Goal: Information Seeking & Learning: Learn about a topic

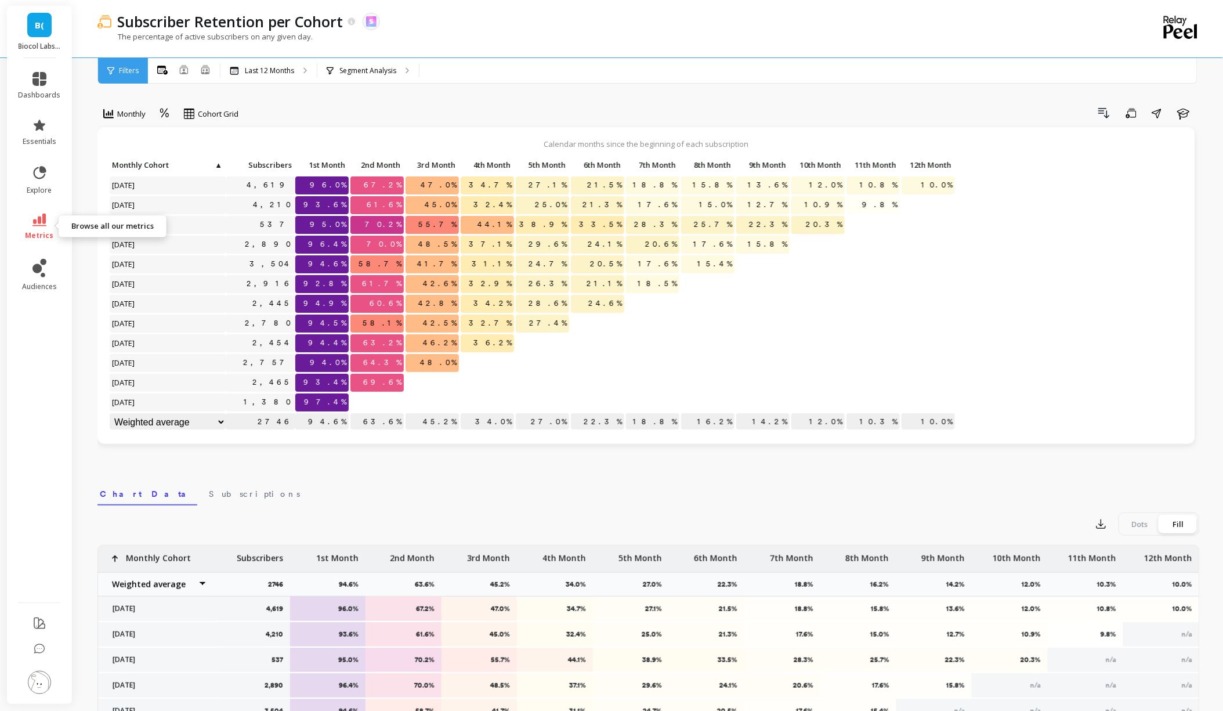
click at [41, 231] on span "metrics" at bounding box center [40, 235] width 28 height 9
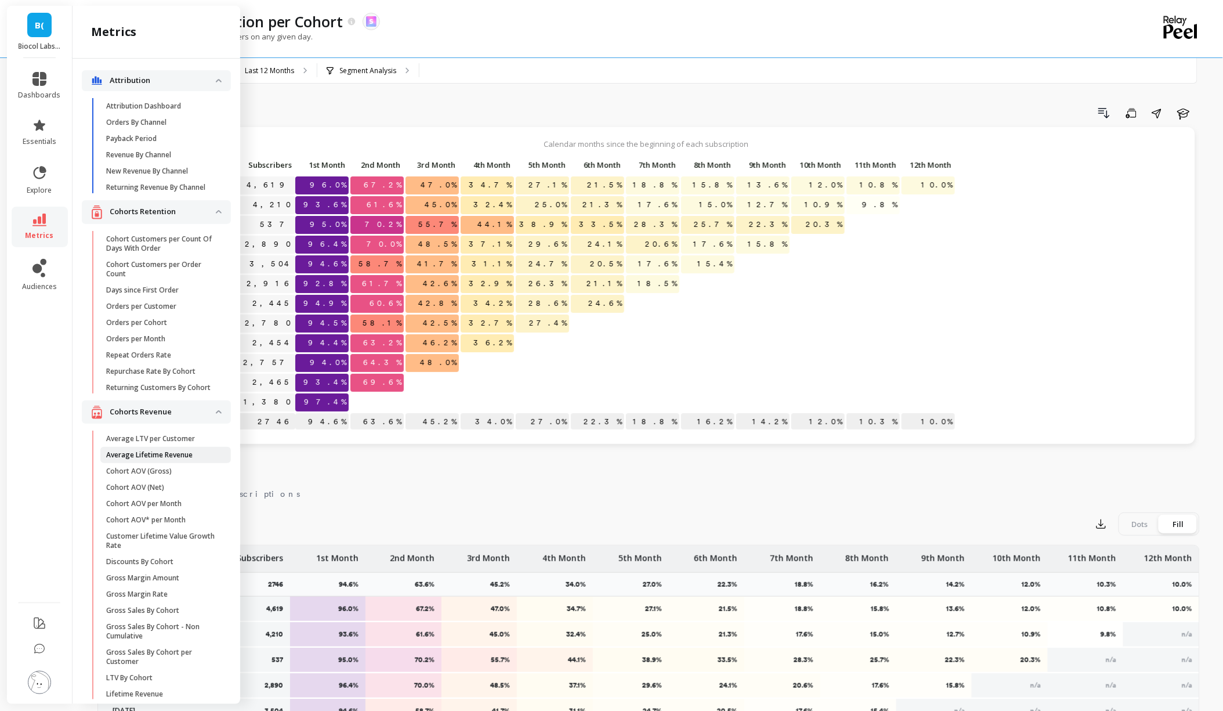
click at [174, 453] on p "Average Lifetime Revenue" at bounding box center [149, 454] width 86 height 9
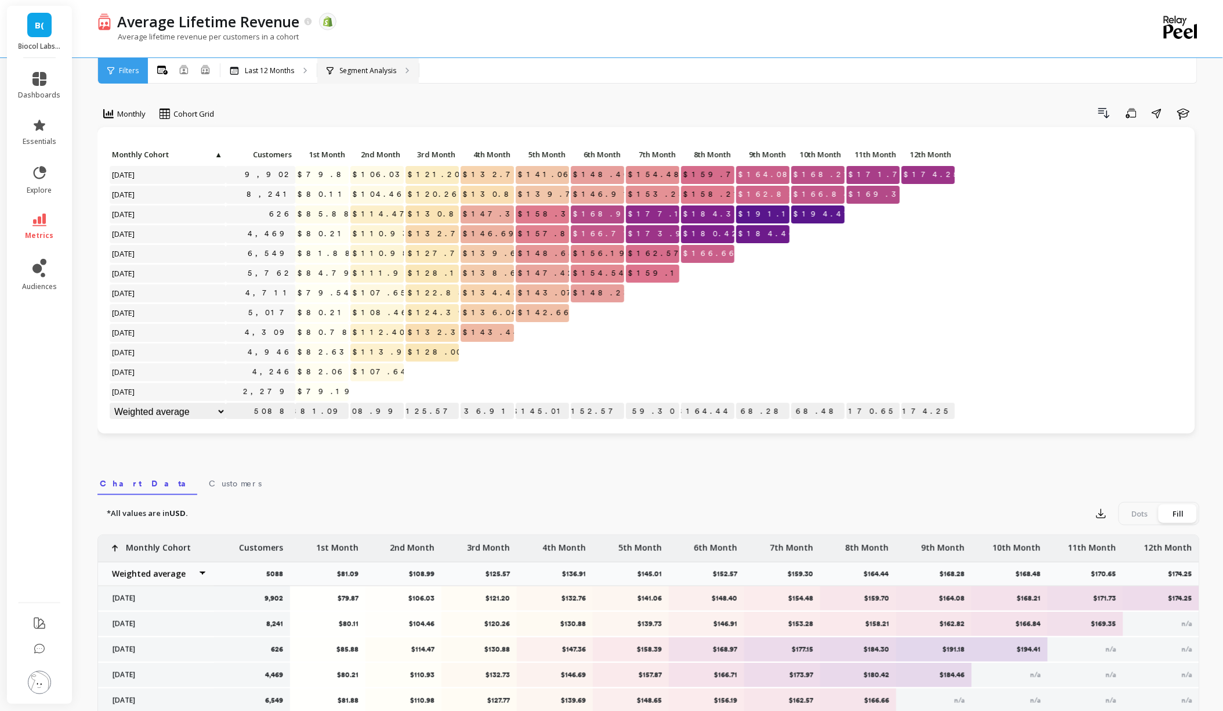
click at [375, 61] on div "Segment Analysis" at bounding box center [368, 71] width 102 height 26
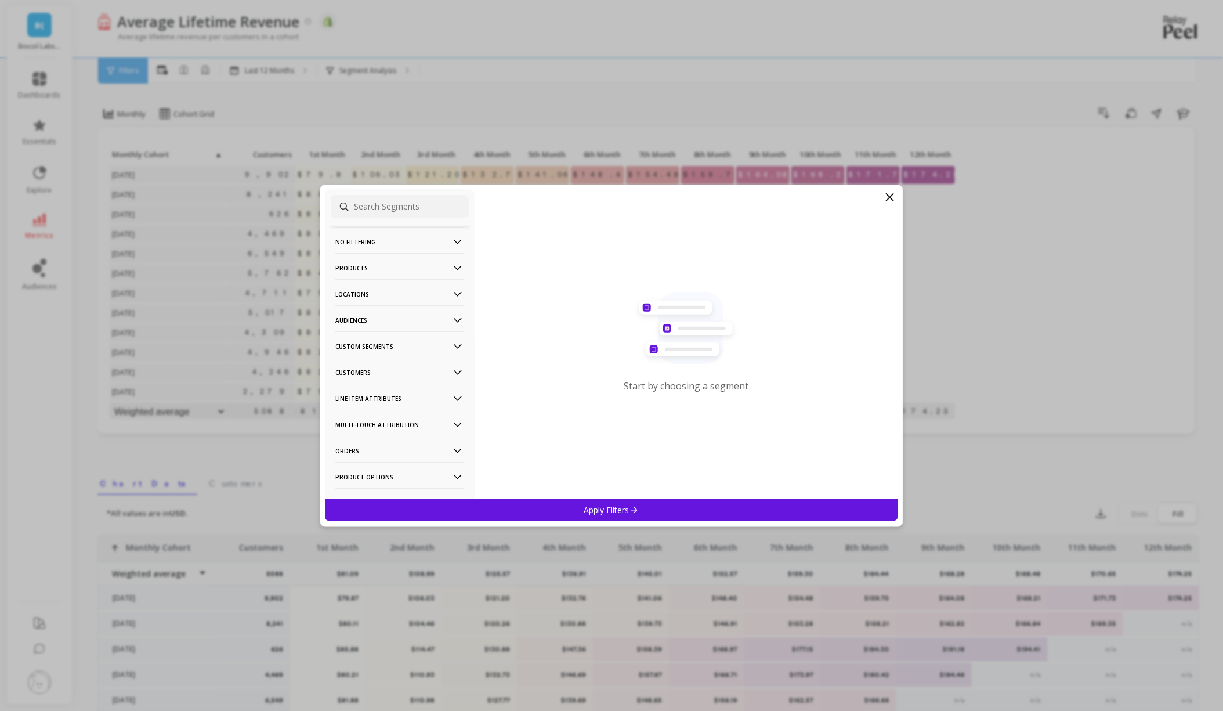
click at [459, 342] on Segments-icon at bounding box center [457, 346] width 13 height 13
click at [402, 321] on p "Audiences" at bounding box center [399, 320] width 129 height 30
click at [410, 350] on p "Custom Segments" at bounding box center [399, 346] width 129 height 30
click at [410, 379] on p "Customers" at bounding box center [399, 372] width 129 height 30
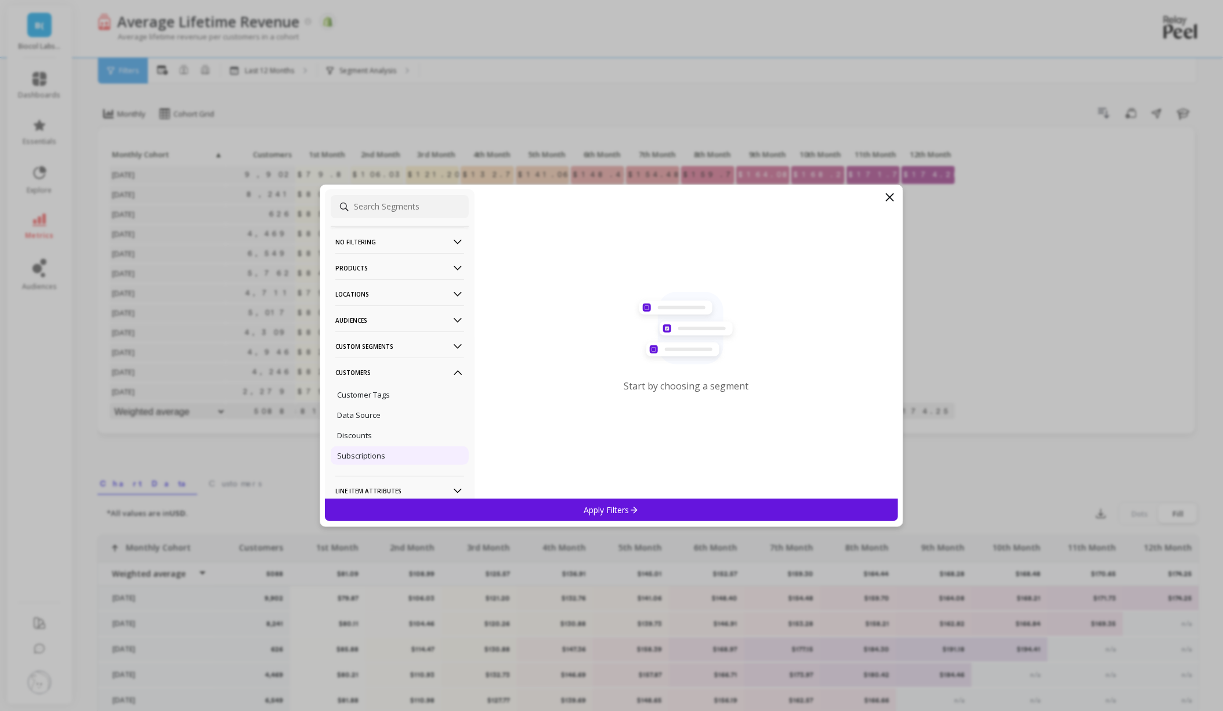
click at [379, 460] on p "Subscriptions" at bounding box center [361, 455] width 48 height 10
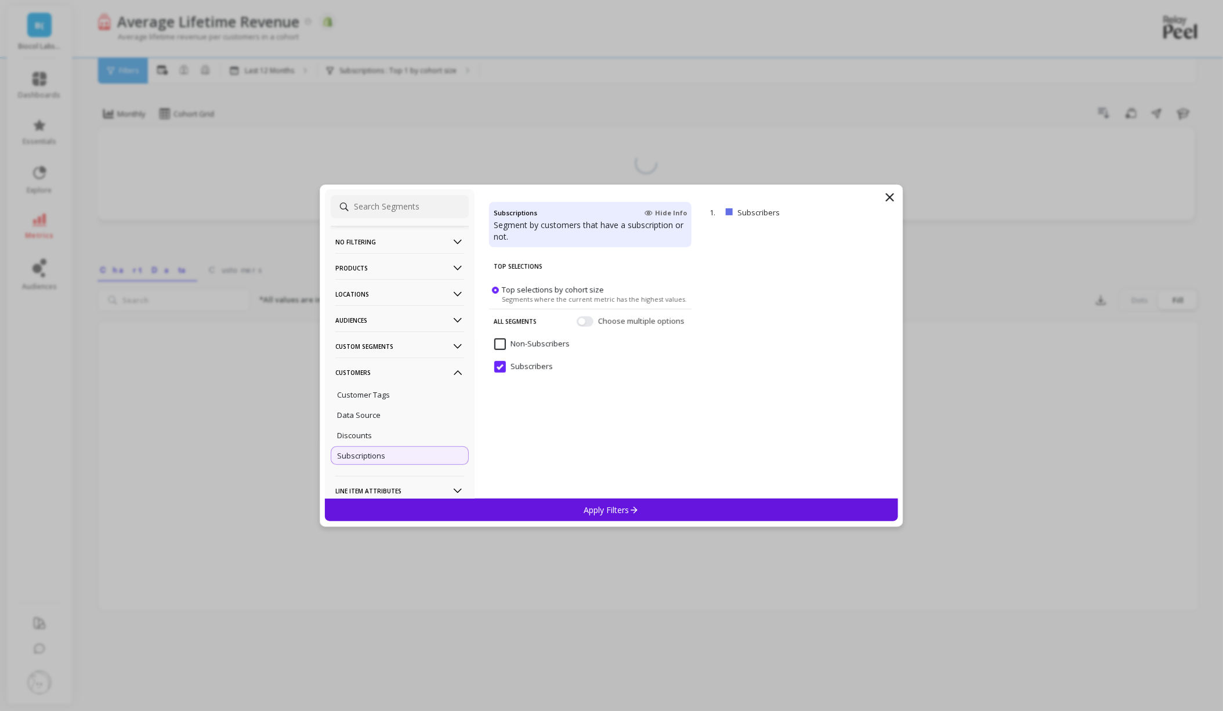
click at [631, 510] on icon at bounding box center [634, 510] width 10 height 10
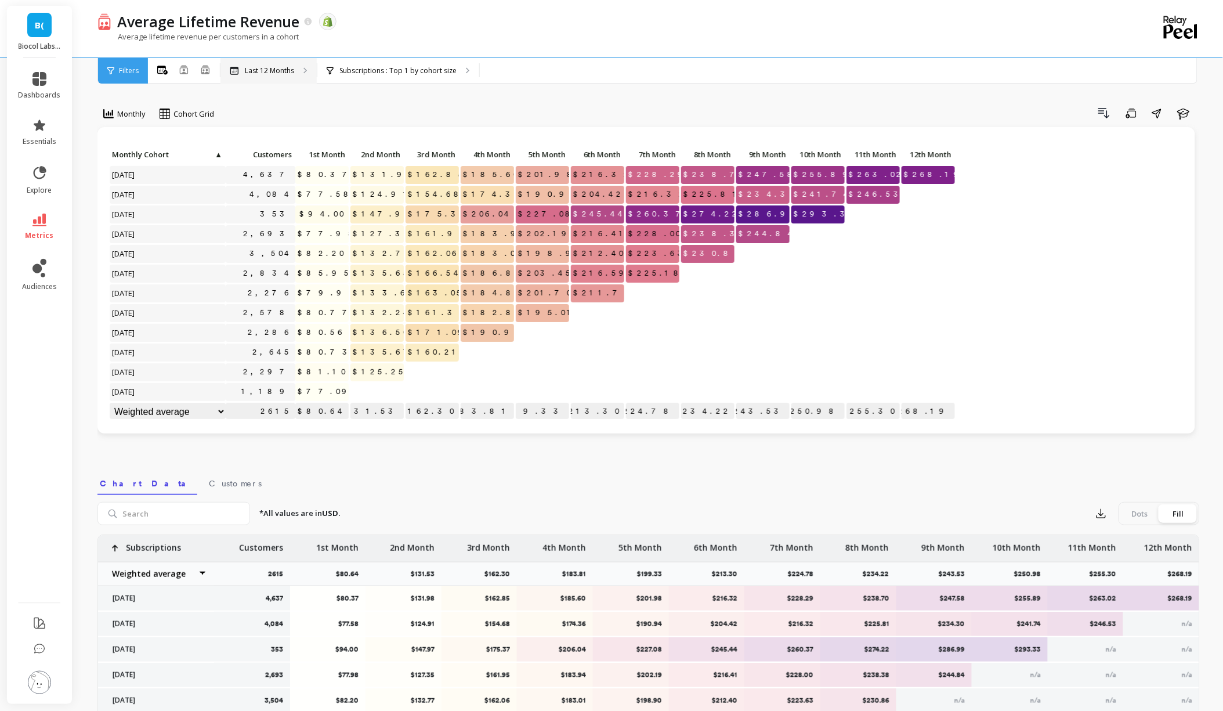
click at [298, 61] on div "Last 12 Months" at bounding box center [268, 71] width 96 height 26
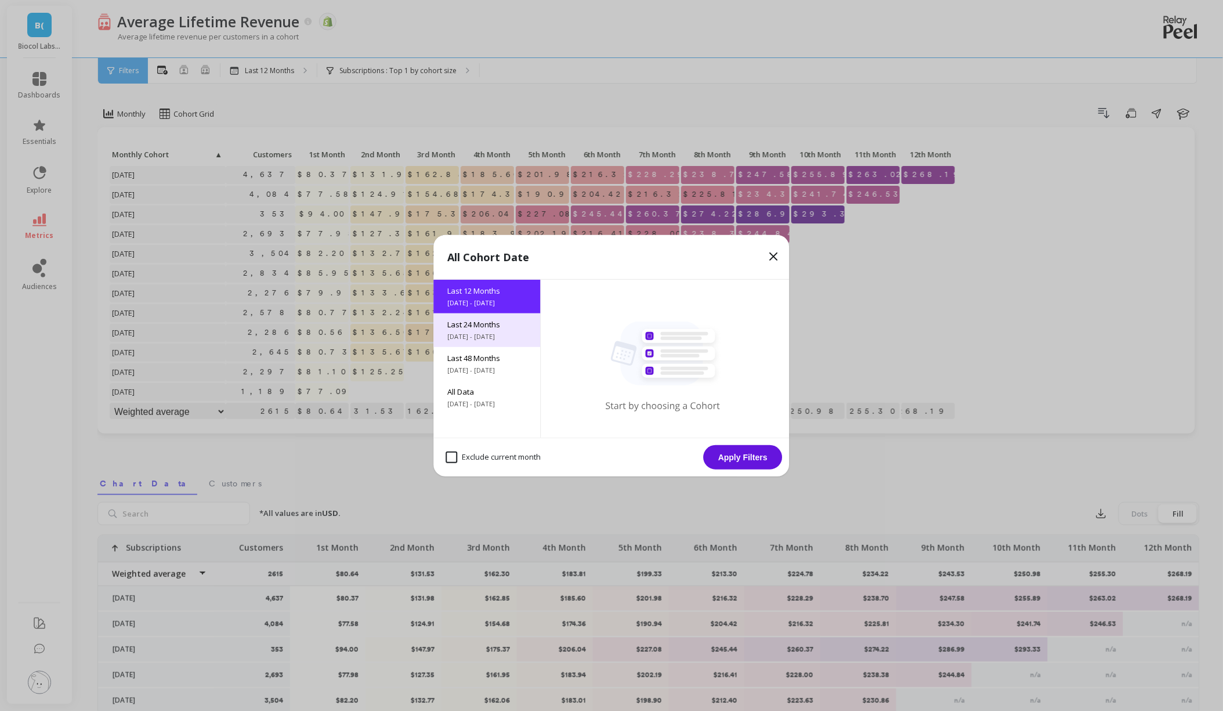
click at [506, 320] on span "Last 24 Months" at bounding box center [487, 324] width 79 height 10
click at [751, 454] on button "Apply Filters" at bounding box center [743, 457] width 79 height 24
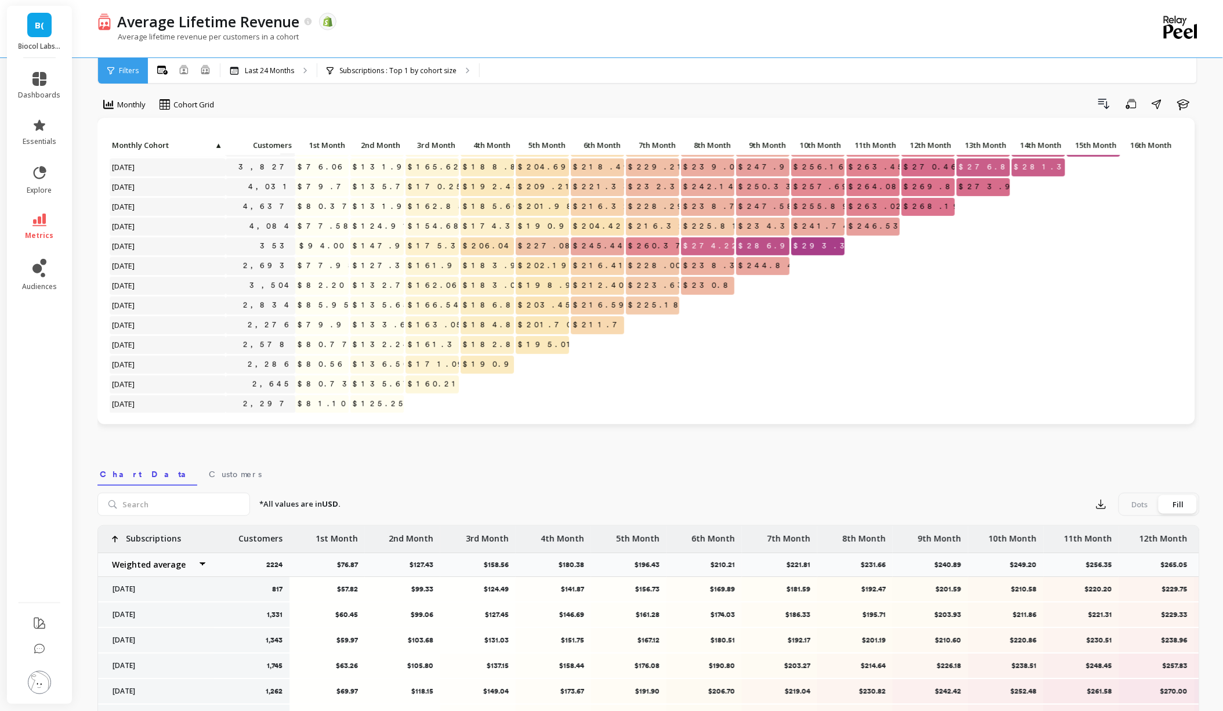
scroll to position [198, 0]
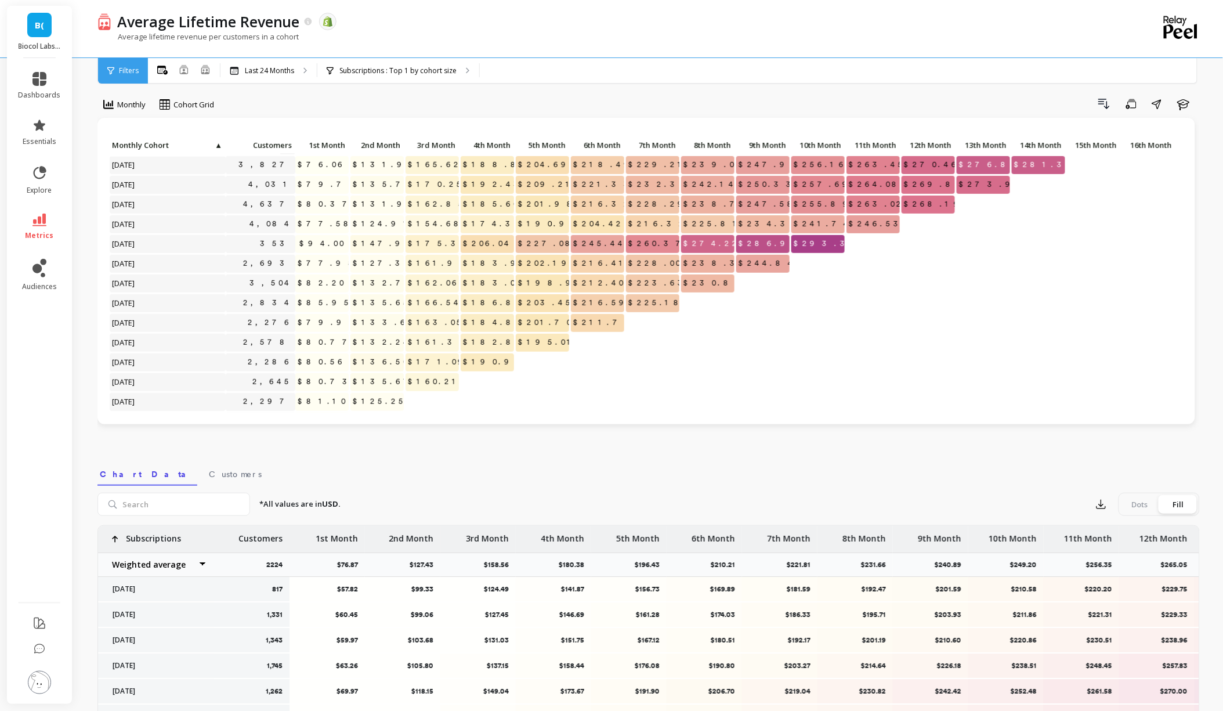
drag, startPoint x: 324, startPoint y: 164, endPoint x: 461, endPoint y: 172, distance: 137.7
click at [461, 172] on div "Click to create an audience 1,080 $66.21 $118.08 $151.54 $177.33 $198.52 $214.5…" at bounding box center [785, 195] width 1352 height 513
click at [411, 77] on div "Subscriptions : Top 1 by cohort size Subscriptions : Non-Subscribers" at bounding box center [398, 71] width 162 height 26
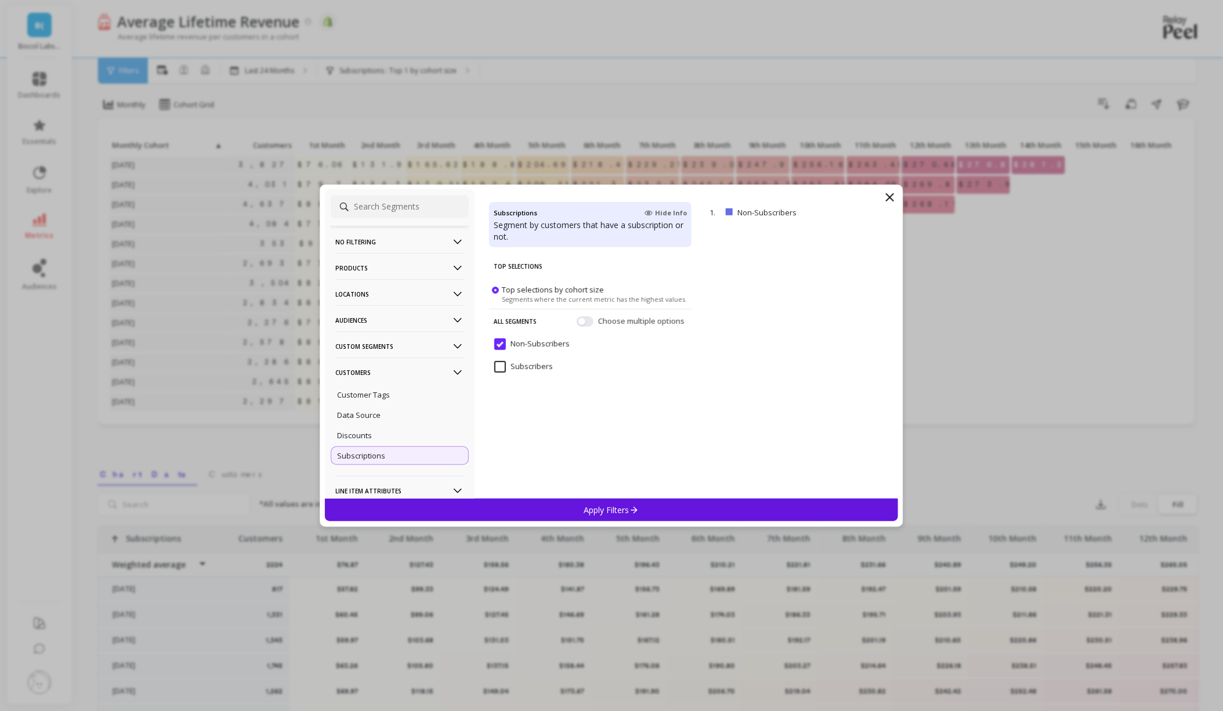
click at [506, 344] on input "Non-Subscribers" at bounding box center [531, 344] width 75 height 12
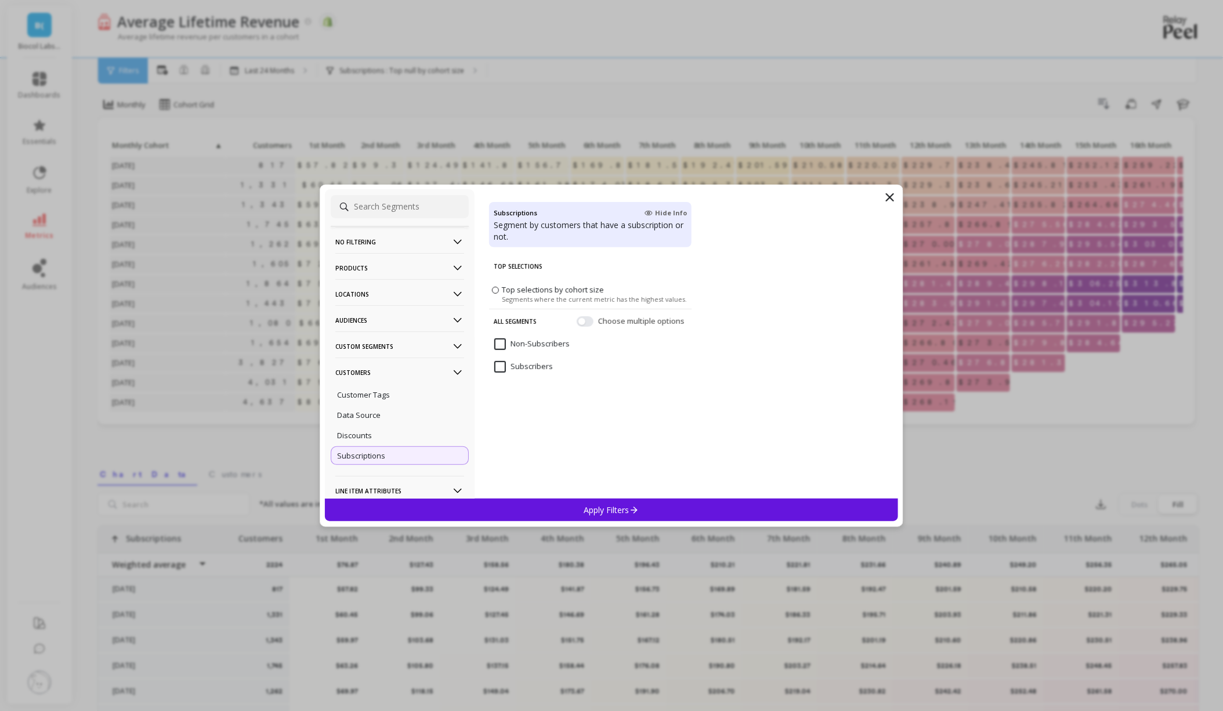
scroll to position [0, 0]
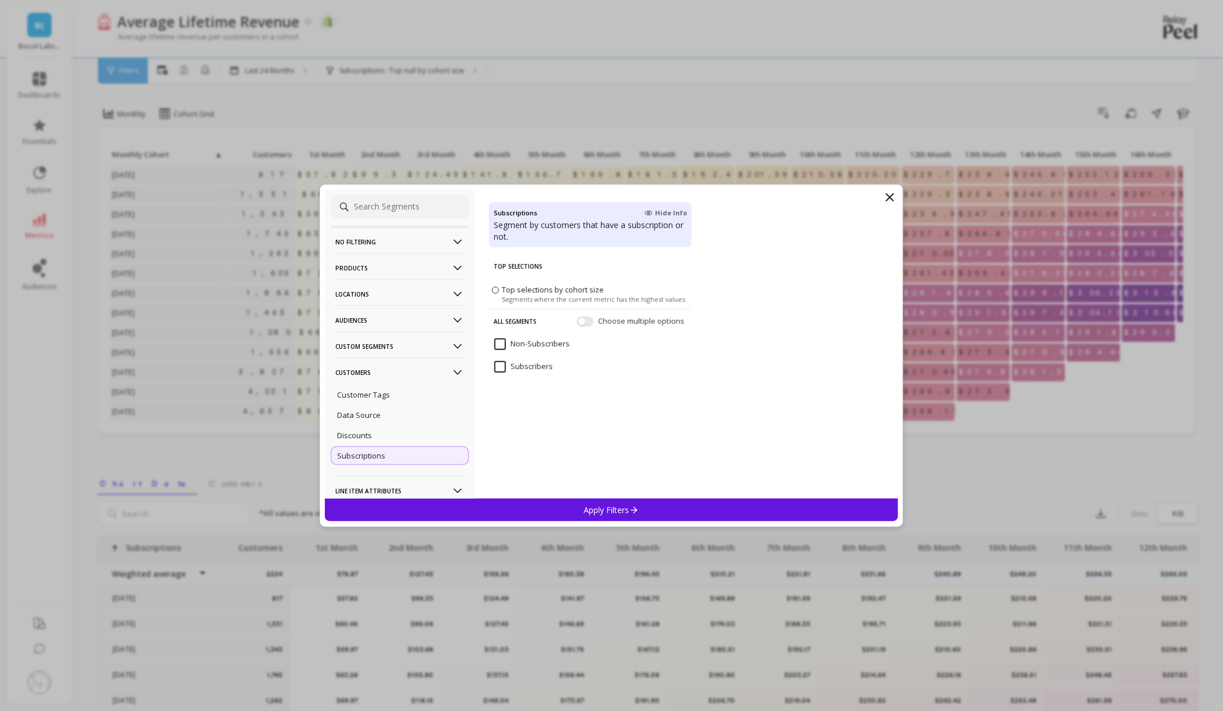
click at [505, 362] on input "Subscribers" at bounding box center [523, 367] width 59 height 12
click at [457, 266] on icon at bounding box center [457, 268] width 13 height 13
click at [393, 330] on ul "Product Collections Product Tags Product Types Products SKUs Variants Vendors" at bounding box center [400, 319] width 138 height 144
click at [396, 343] on div "SKUs" at bounding box center [400, 339] width 138 height 19
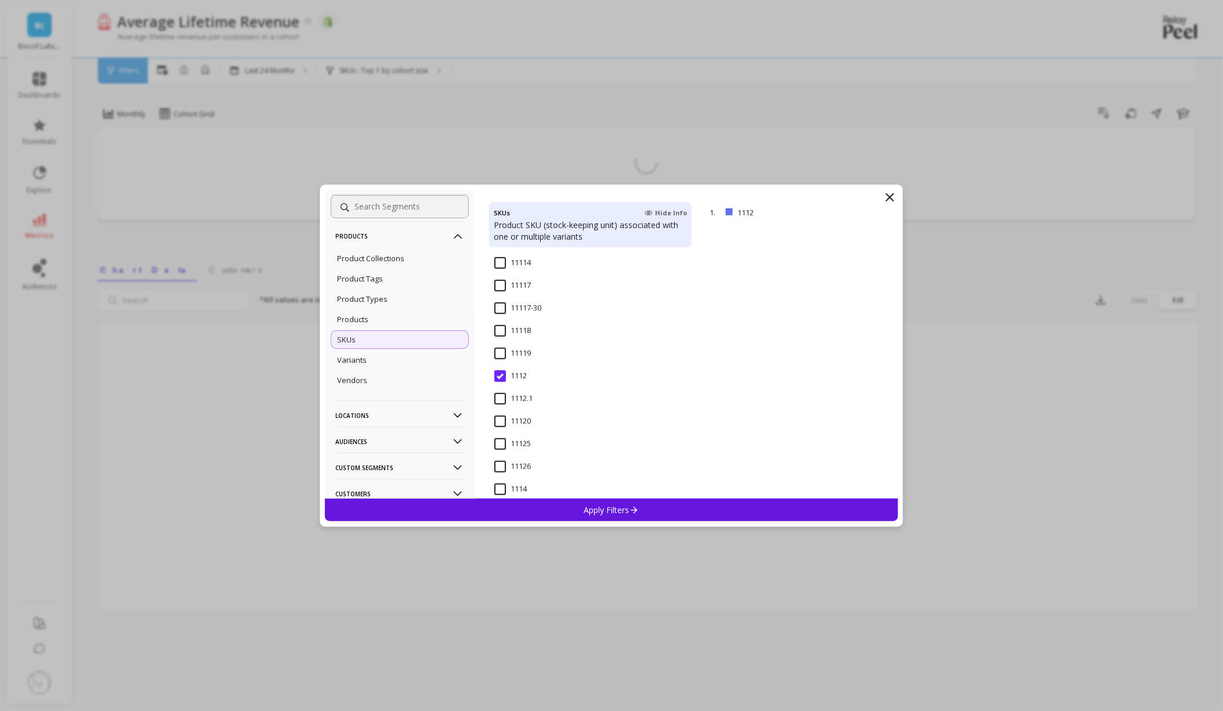
scroll to position [245, 0]
click at [501, 364] on input "1112" at bounding box center [510, 370] width 32 height 12
click at [499, 361] on input "21-detox" at bounding box center [517, 363] width 47 height 12
click at [644, 503] on div "Apply Filters" at bounding box center [611, 509] width 573 height 23
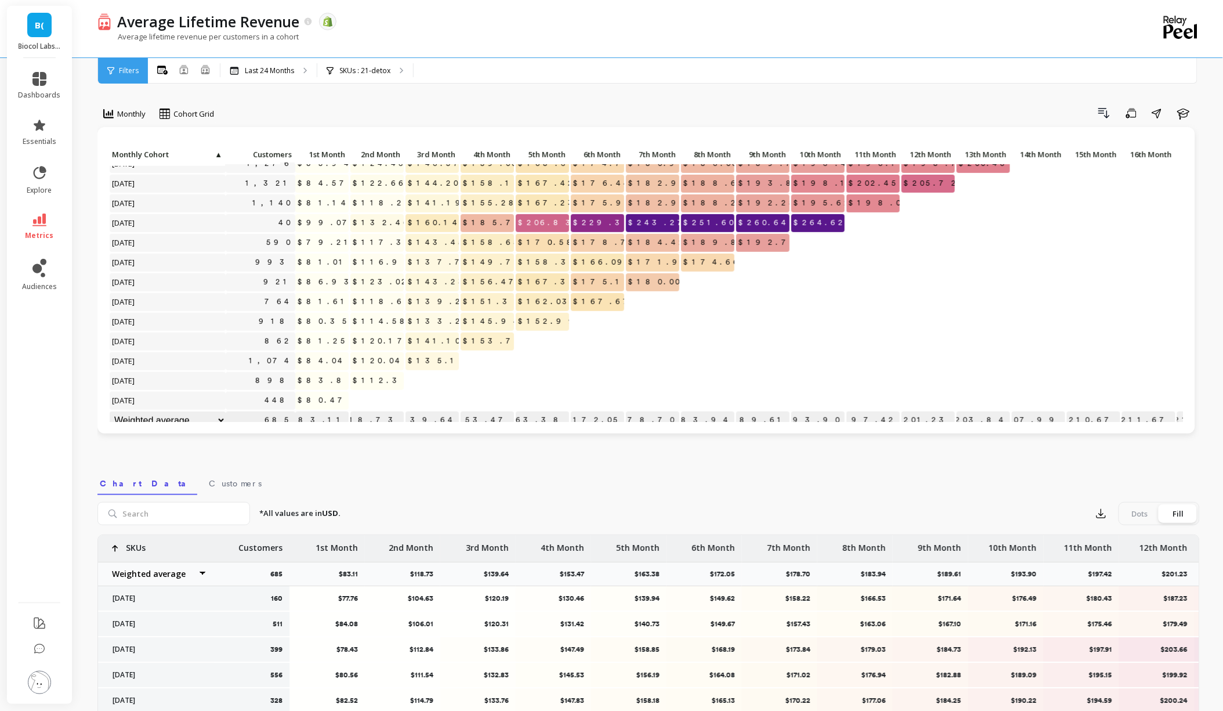
scroll to position [237, 0]
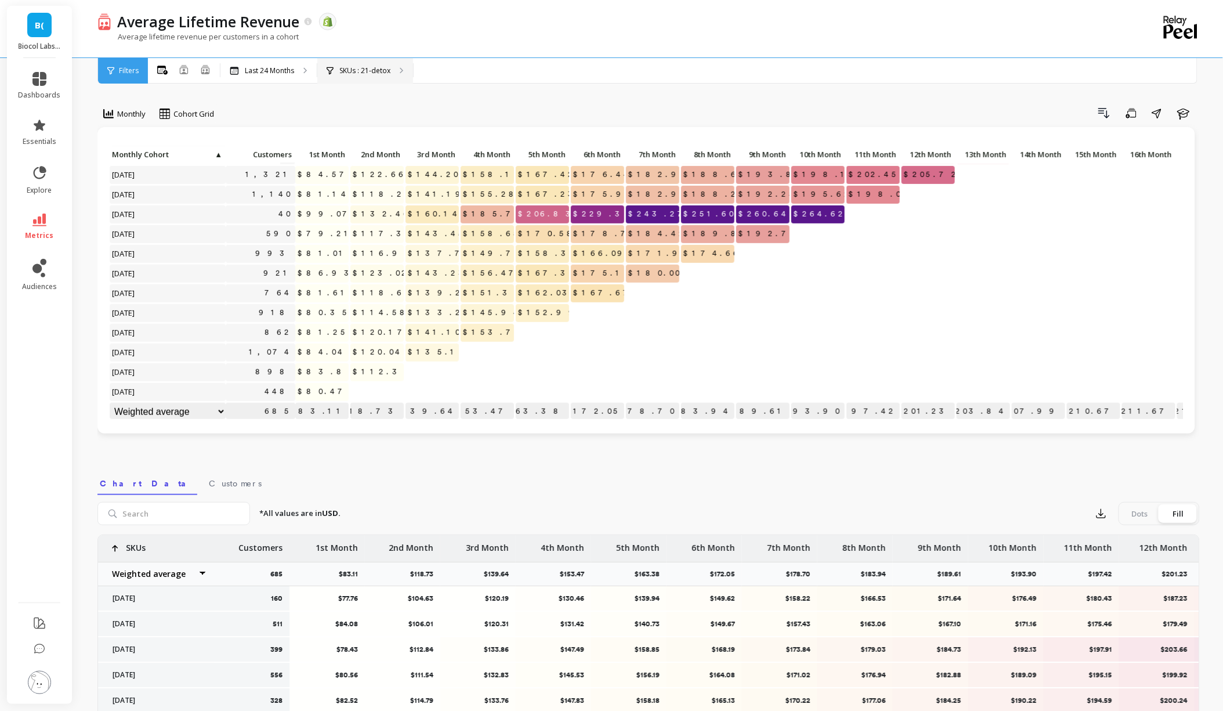
click at [379, 69] on p "SKUs : 21-detox" at bounding box center [364, 70] width 51 height 9
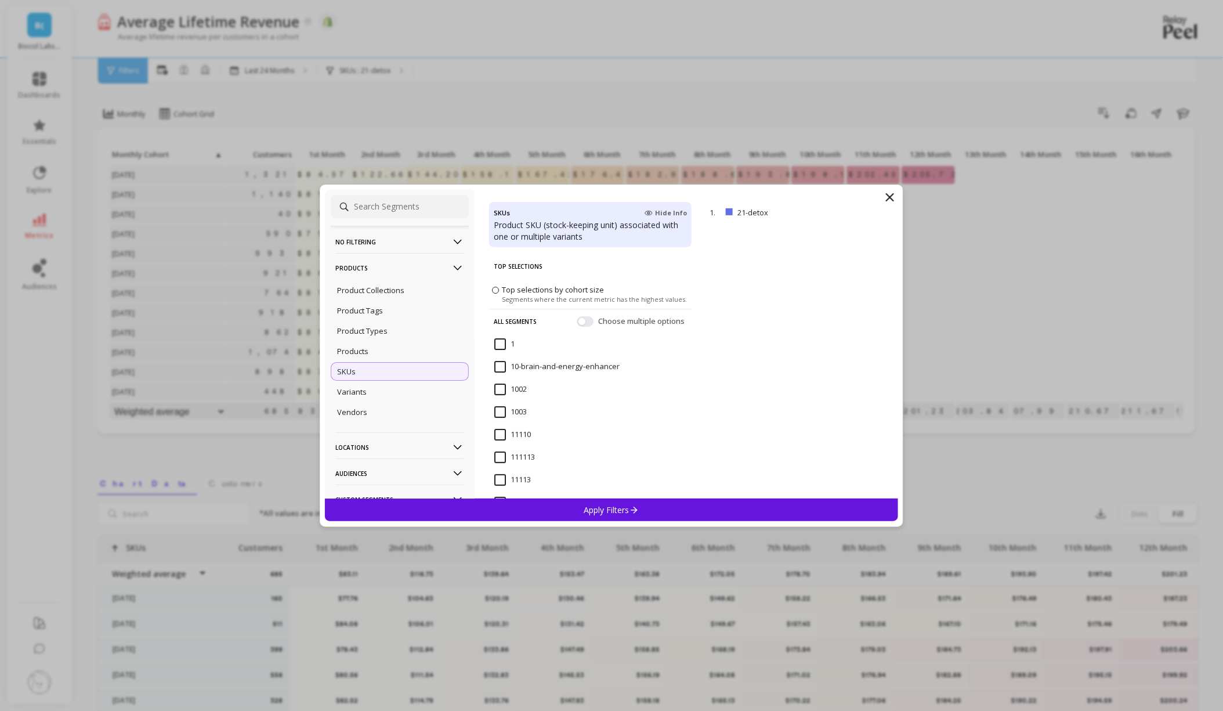
scroll to position [88, 0]
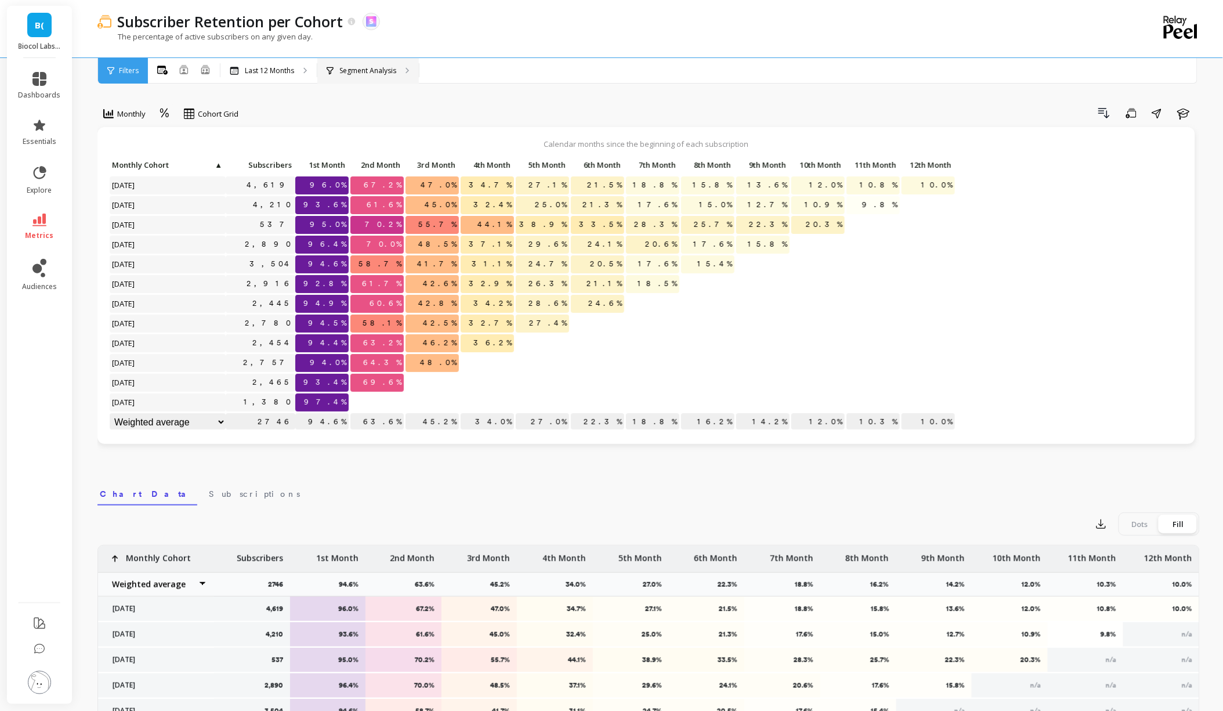
click at [370, 74] on p "Segment Analysis" at bounding box center [367, 70] width 57 height 9
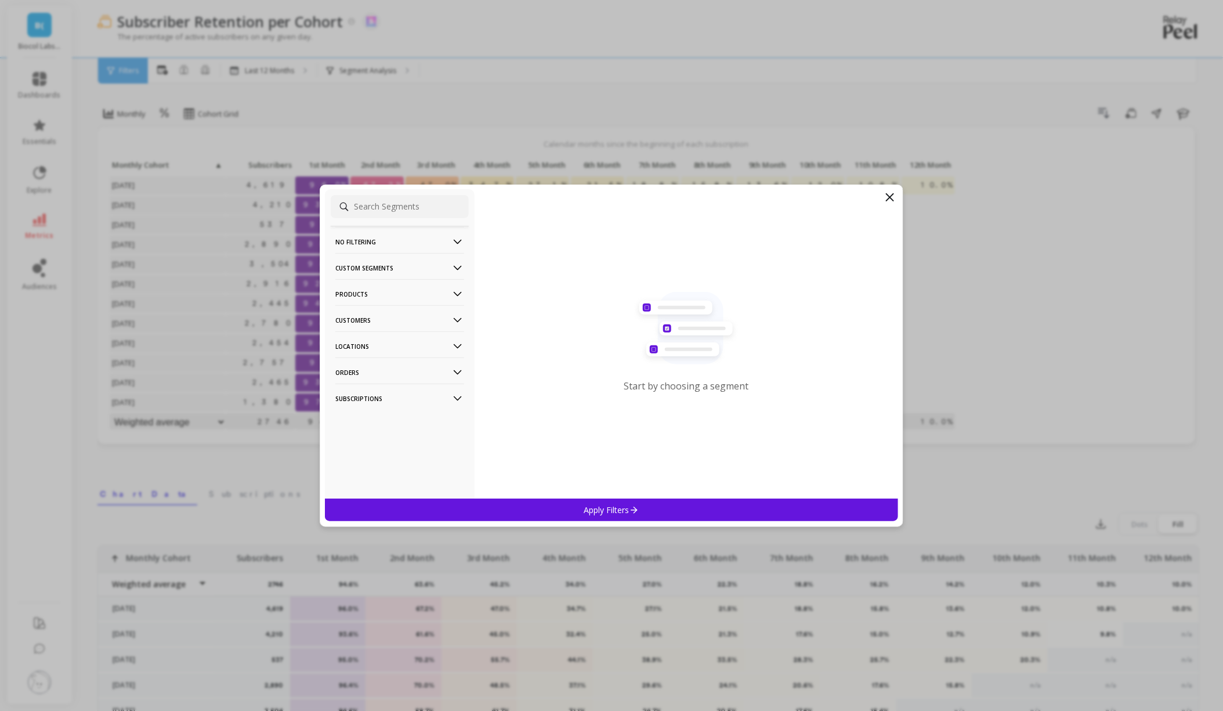
click at [385, 296] on p "Products" at bounding box center [399, 294] width 129 height 30
click at [417, 338] on div "Products" at bounding box center [400, 336] width 138 height 19
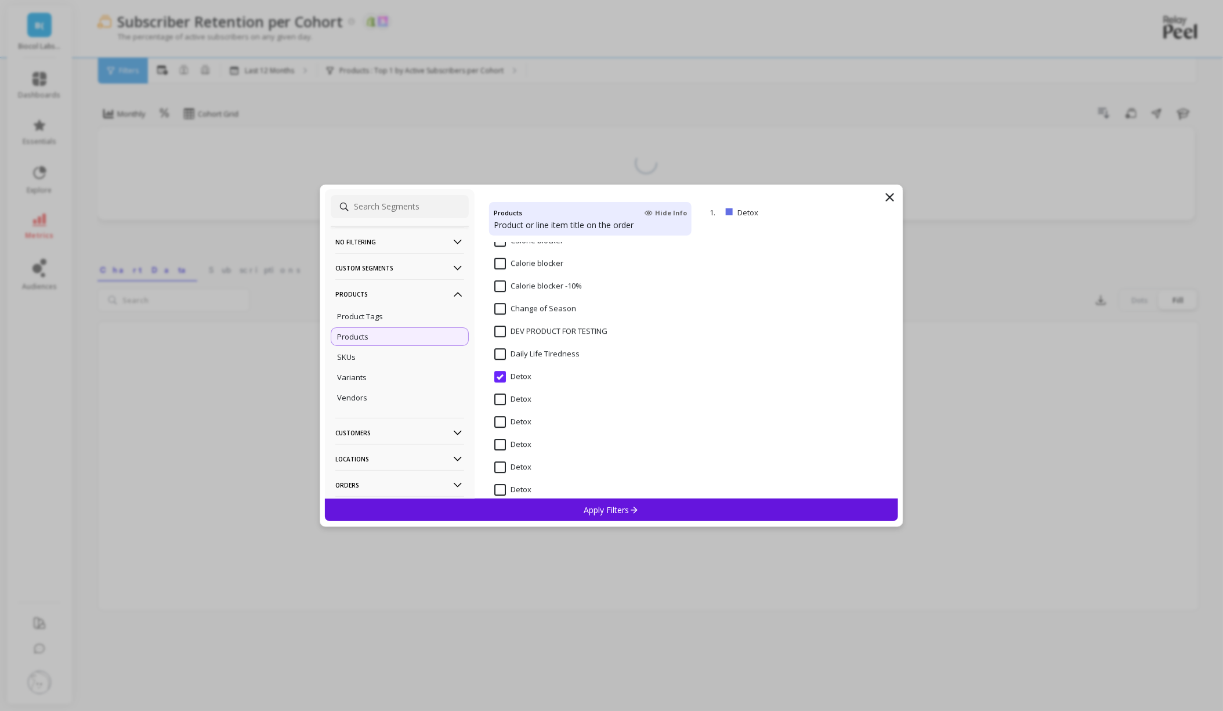
scroll to position [1329, 0]
click at [373, 358] on div "SKUs" at bounding box center [400, 356] width 138 height 19
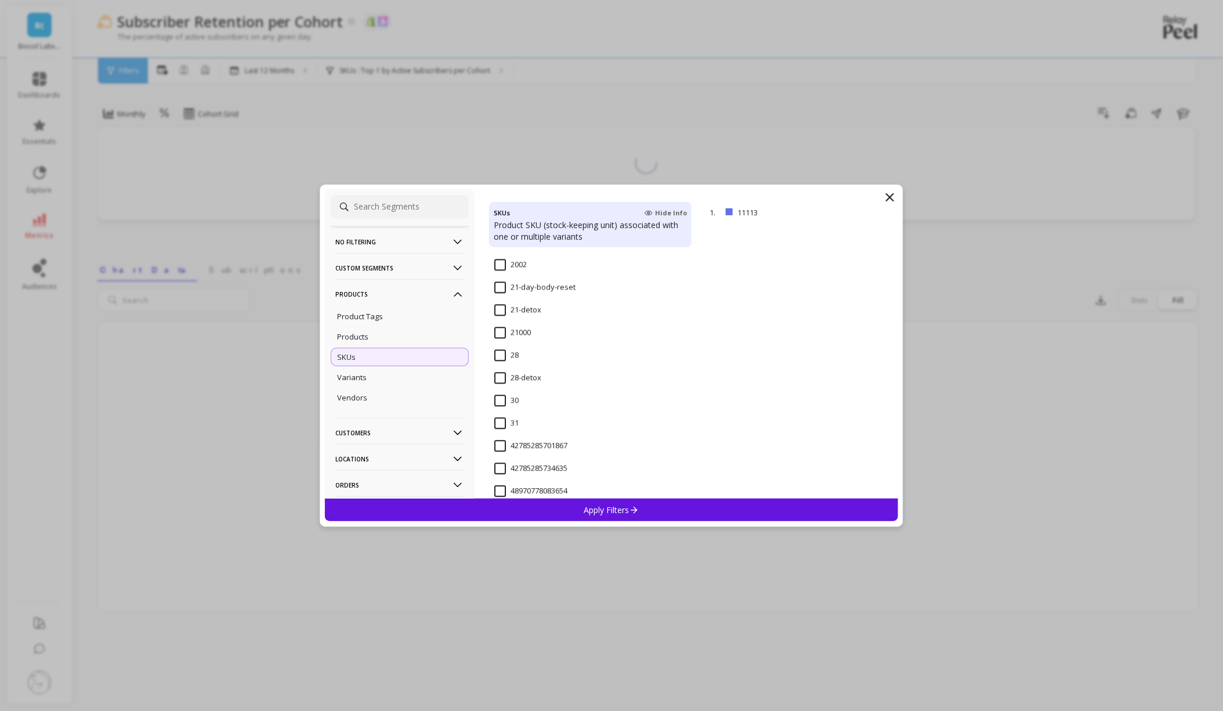
scroll to position [1106, 0]
click at [499, 310] on input "21-detox" at bounding box center [517, 309] width 47 height 12
click at [644, 508] on div "Apply Filters" at bounding box center [611, 509] width 573 height 23
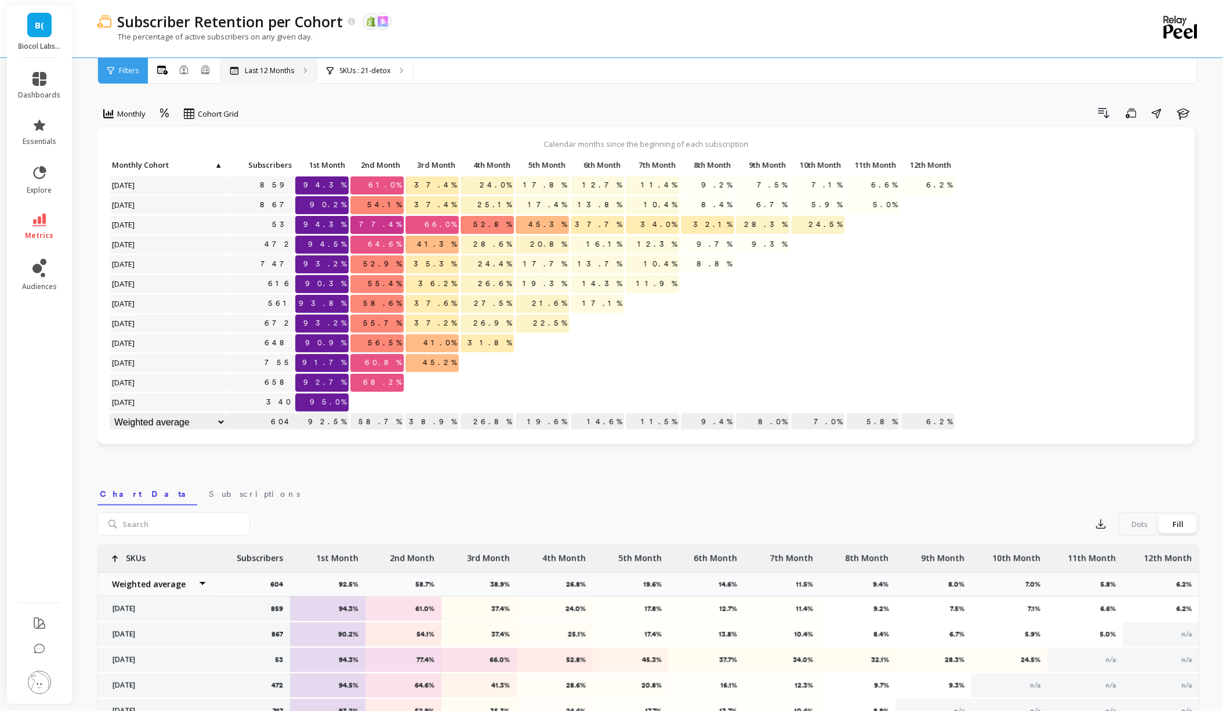
click at [274, 73] on p "Last 12 Months" at bounding box center [269, 70] width 49 height 9
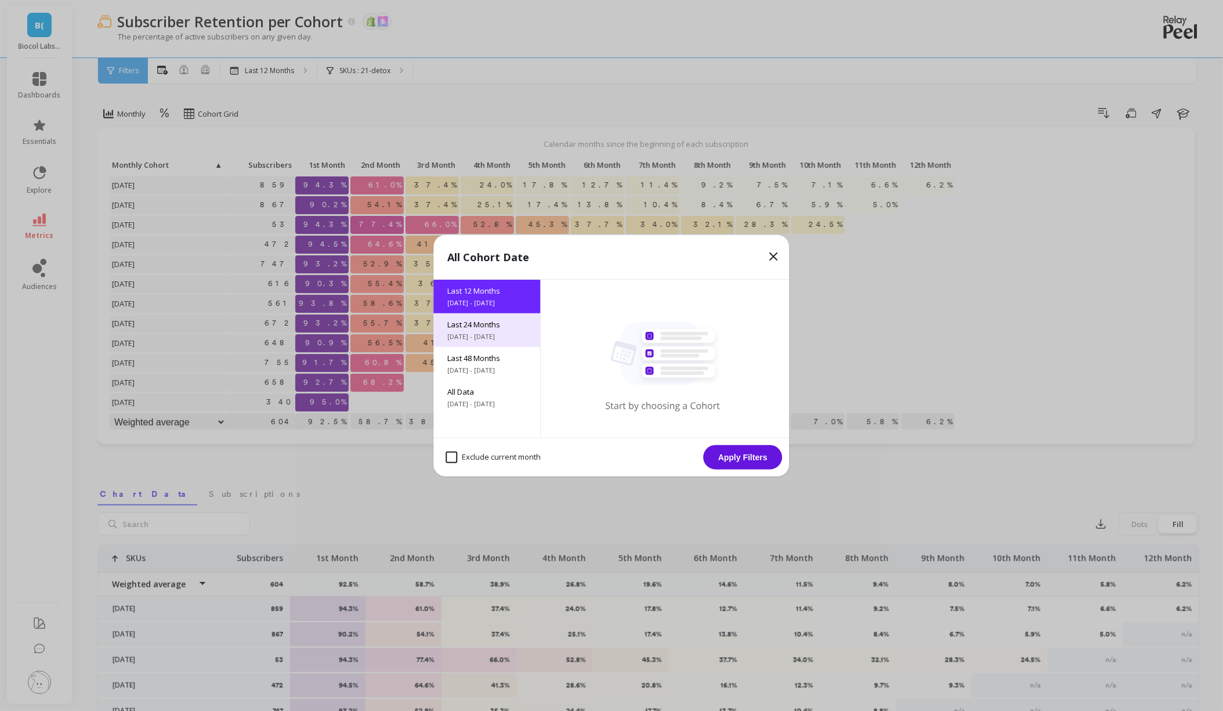
click at [479, 334] on span "[DATE] - [DATE]" at bounding box center [487, 336] width 79 height 9
click at [748, 462] on button "Apply Filters" at bounding box center [743, 457] width 79 height 24
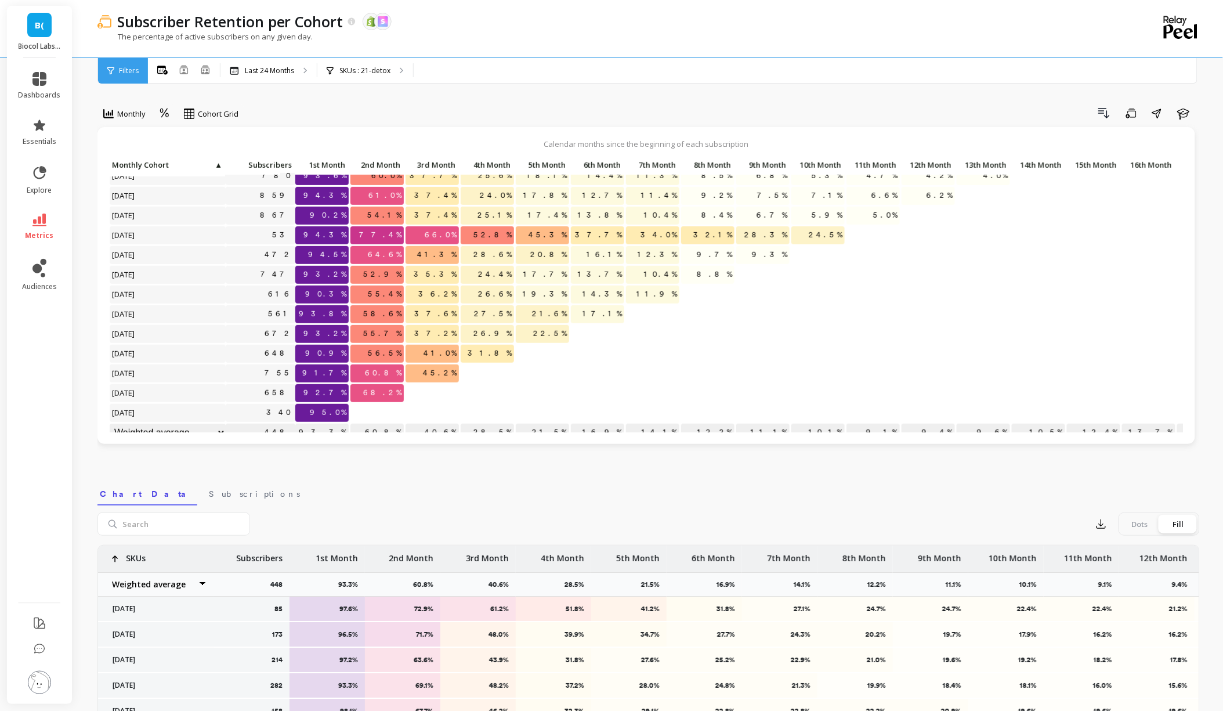
scroll to position [230, 0]
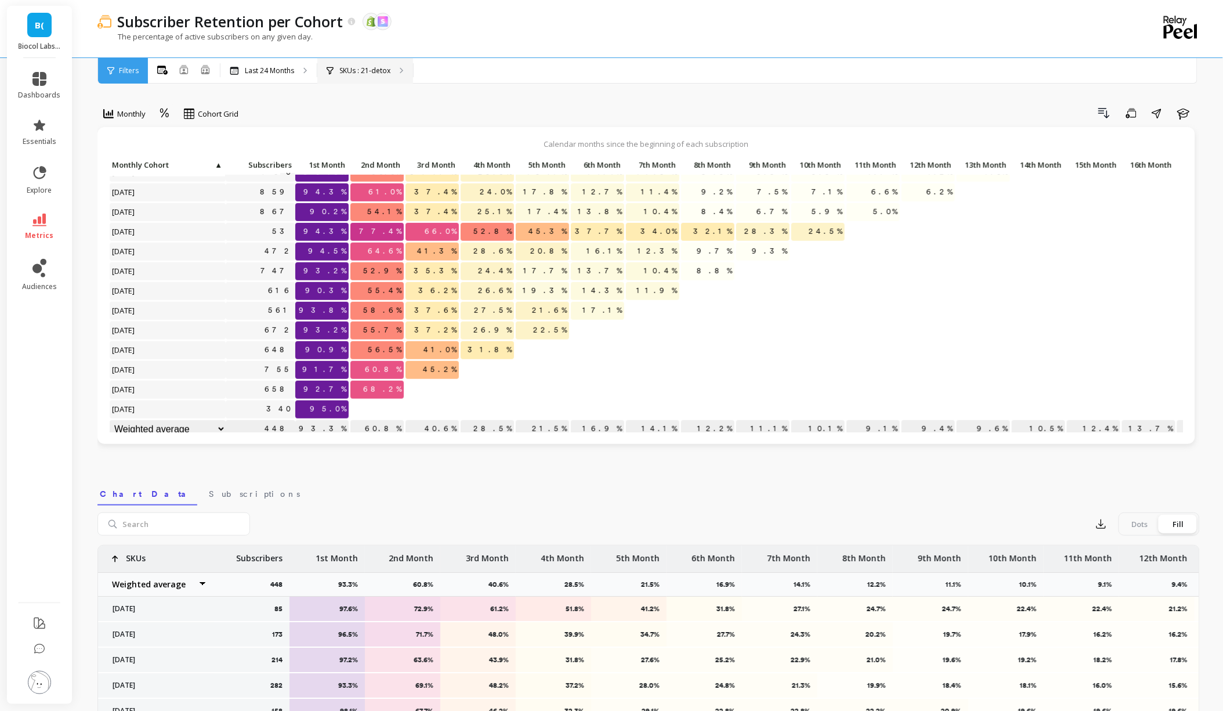
click at [354, 76] on div "SKUs : 21-detox" at bounding box center [365, 71] width 96 height 26
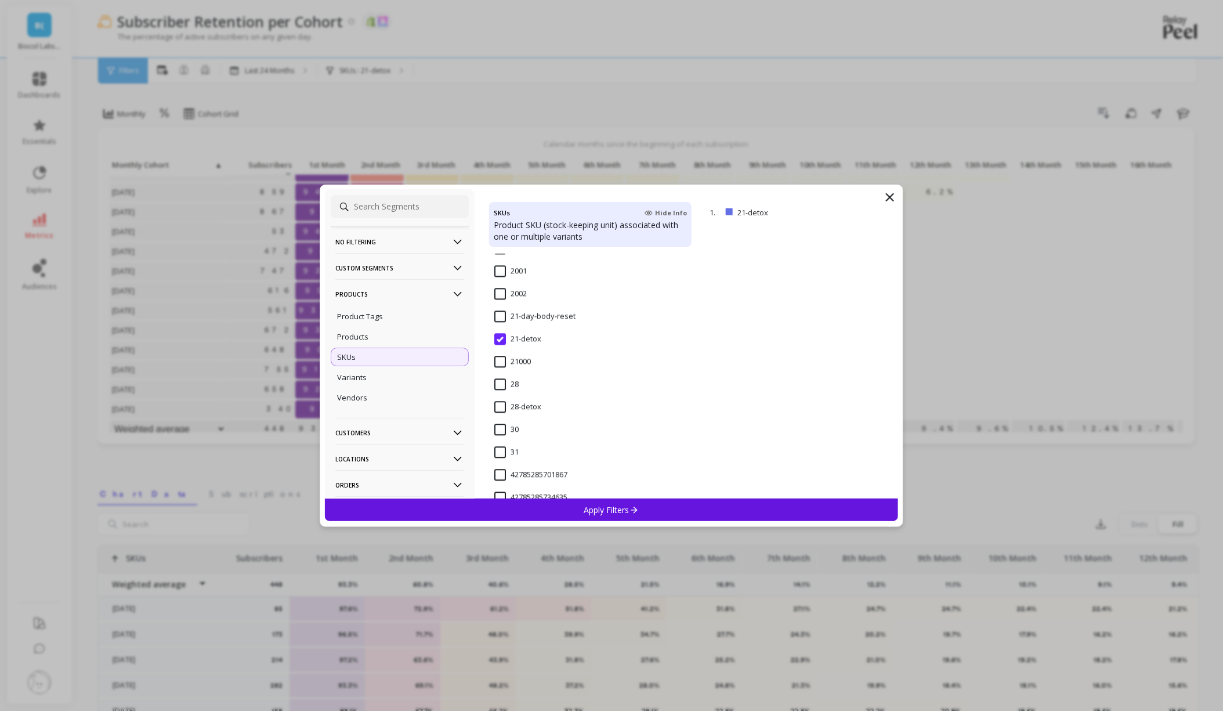
scroll to position [1057, 0]
click at [517, 358] on input "21-detox" at bounding box center [517, 358] width 47 height 12
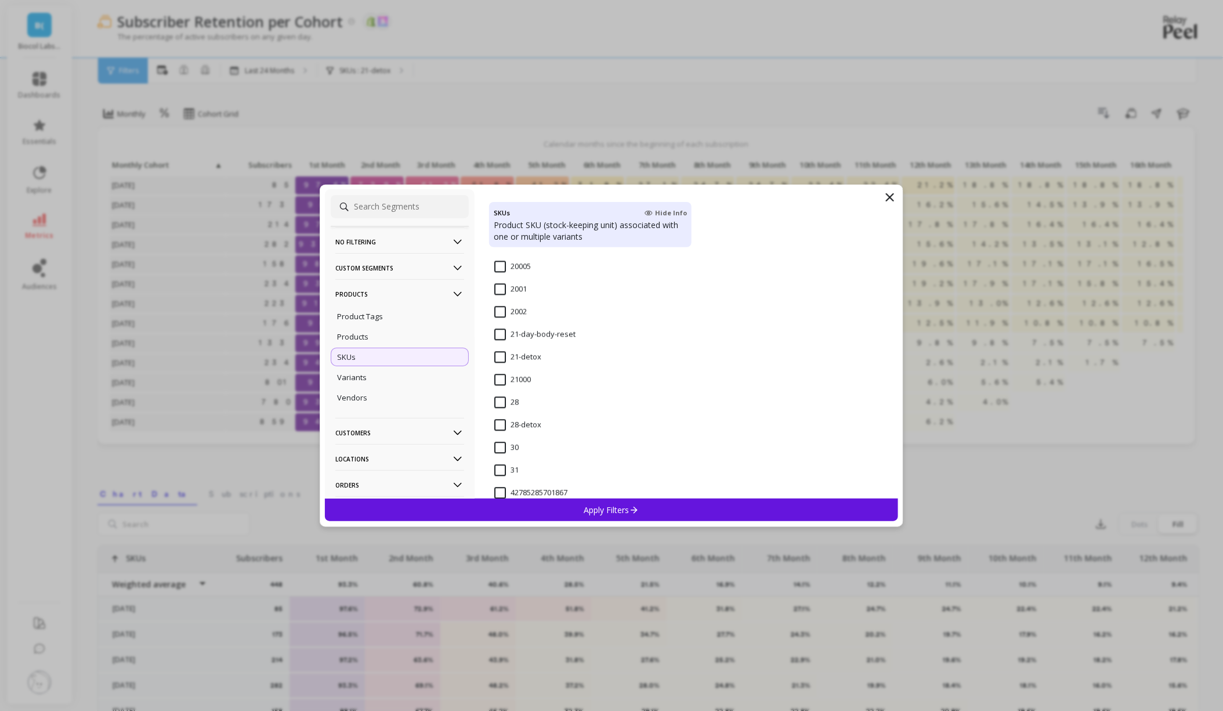
click at [517, 422] on input "28-detox" at bounding box center [517, 425] width 47 height 12
click at [570, 508] on div "Apply Filters" at bounding box center [611, 509] width 573 height 23
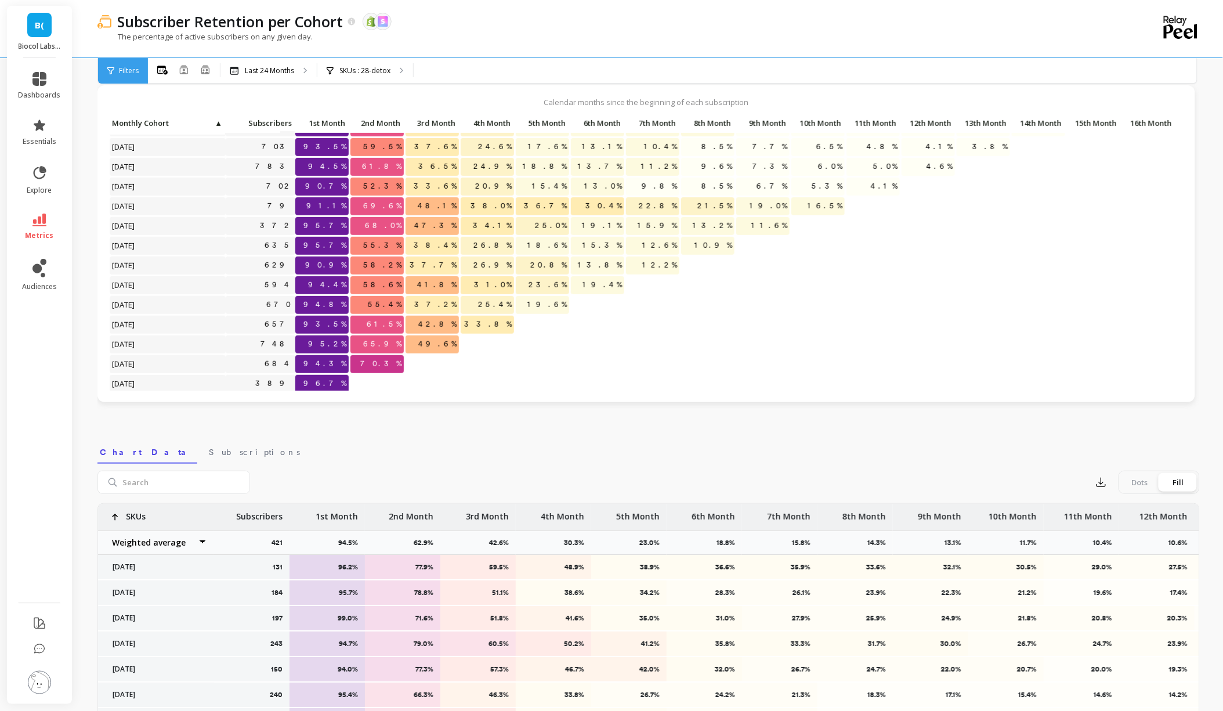
scroll to position [213, 0]
click at [363, 73] on p "SKUs : 28-detox" at bounding box center [364, 70] width 51 height 9
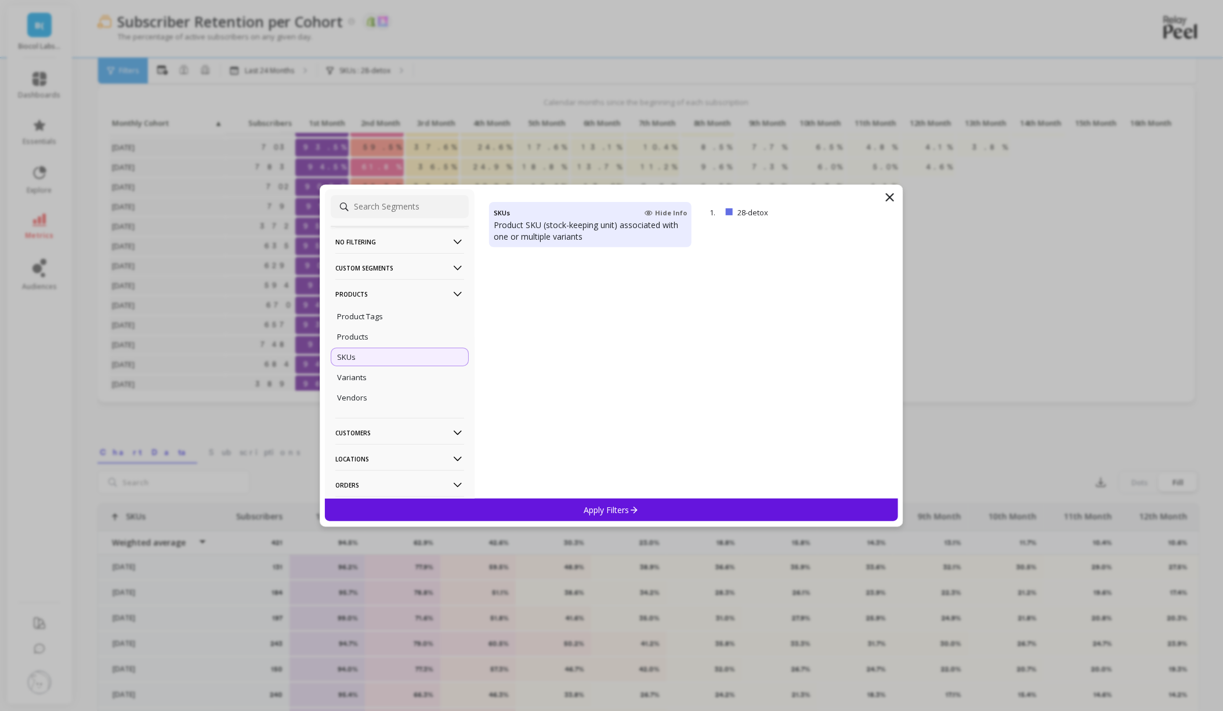
scroll to position [0, 0]
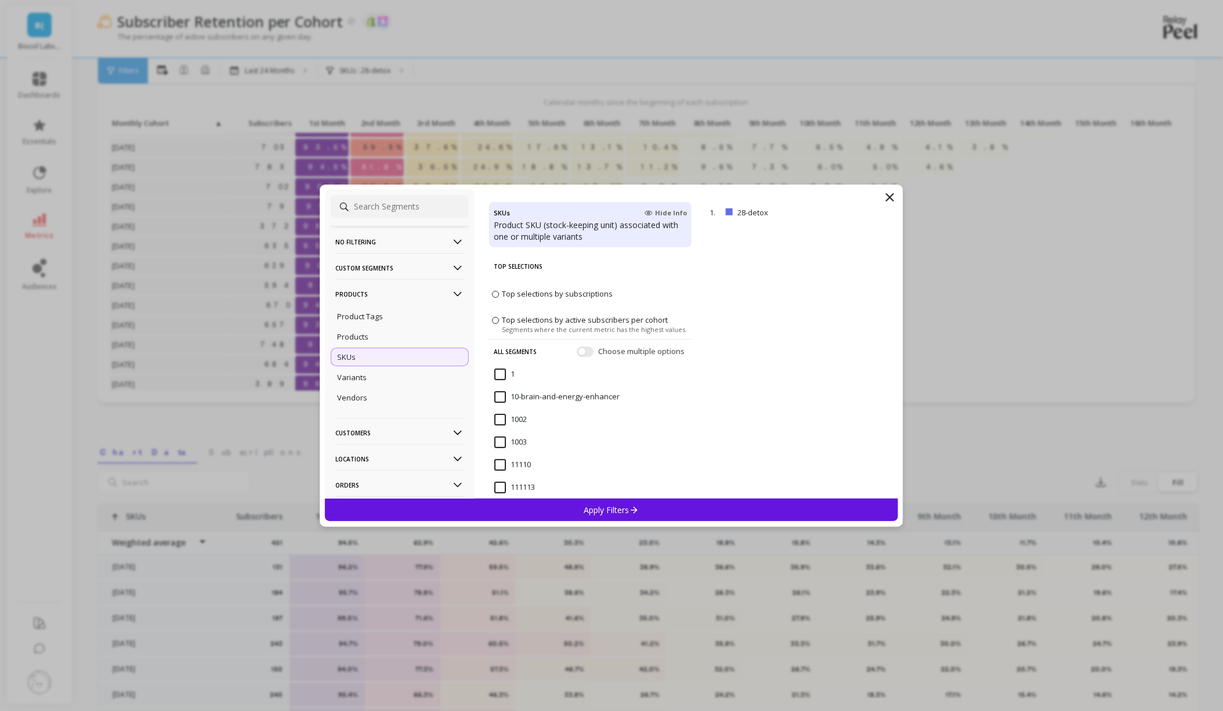
click at [893, 198] on icon at bounding box center [890, 197] width 14 height 14
